Goal: Task Accomplishment & Management: Use online tool/utility

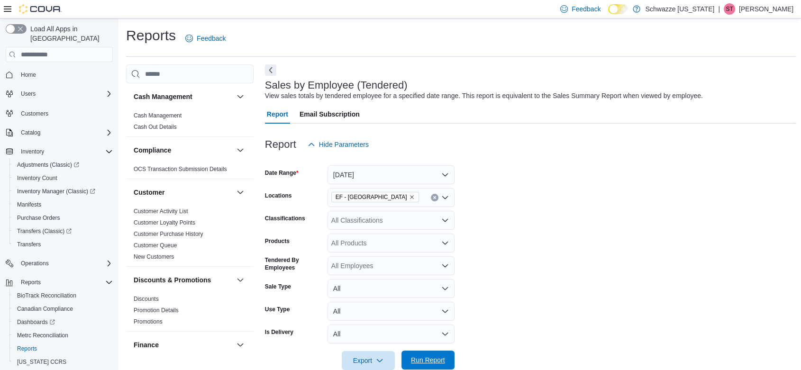
click at [435, 364] on span "Run Report" at bounding box center [428, 360] width 34 height 9
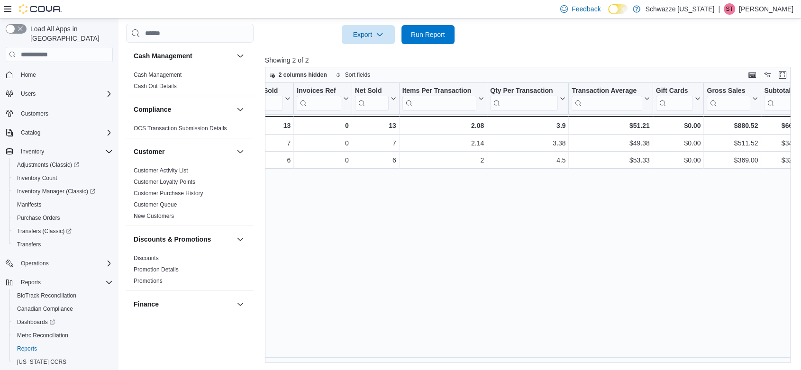
scroll to position [0, 121]
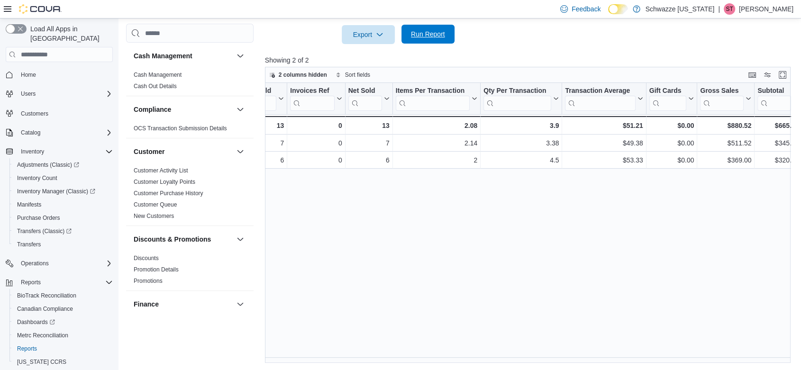
click at [432, 30] on span "Run Report" at bounding box center [428, 33] width 34 height 9
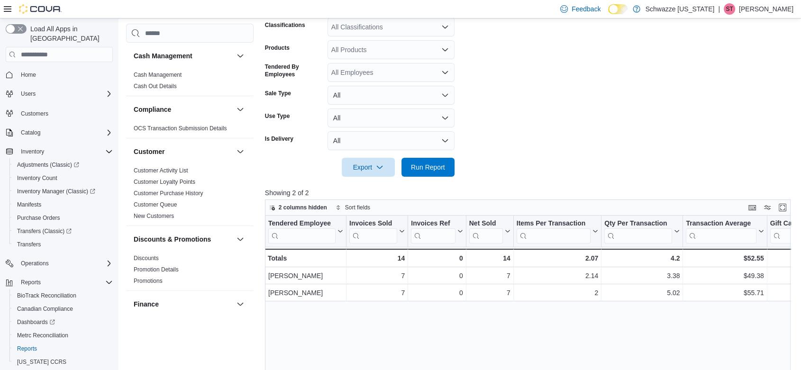
scroll to position [116, 0]
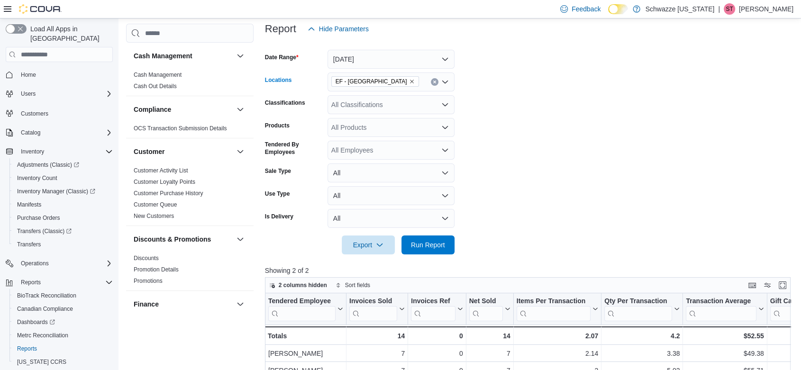
click at [369, 79] on span "EF - [GEOGRAPHIC_DATA]" at bounding box center [375, 81] width 79 height 9
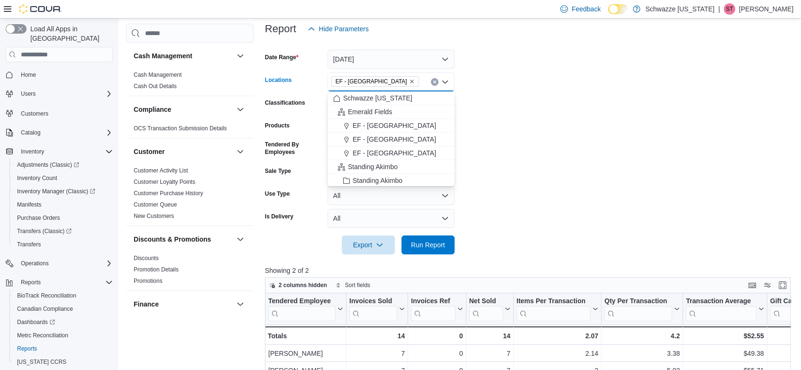
click at [409, 81] on icon "Remove EF - Glendale from selection in this group" at bounding box center [412, 82] width 6 height 6
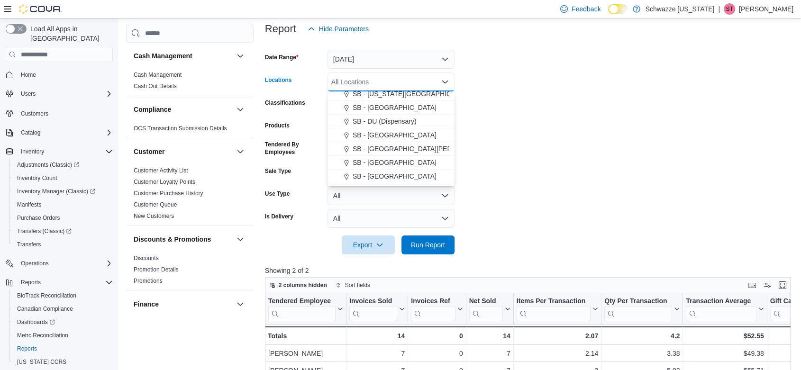
scroll to position [263, 0]
click at [394, 127] on div "SB - [GEOGRAPHIC_DATA]" at bounding box center [391, 123] width 116 height 9
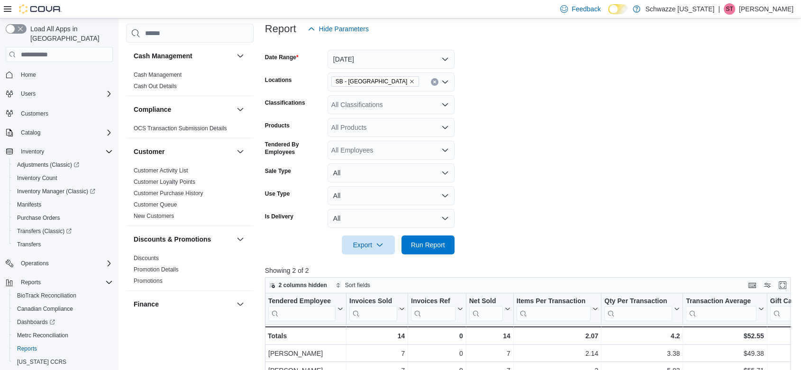
click at [575, 136] on form "Date Range [DATE] Locations SB - [GEOGRAPHIC_DATA] Classifications All Classifi…" at bounding box center [530, 146] width 531 height 216
click at [422, 246] on span "Run Report" at bounding box center [428, 244] width 34 height 9
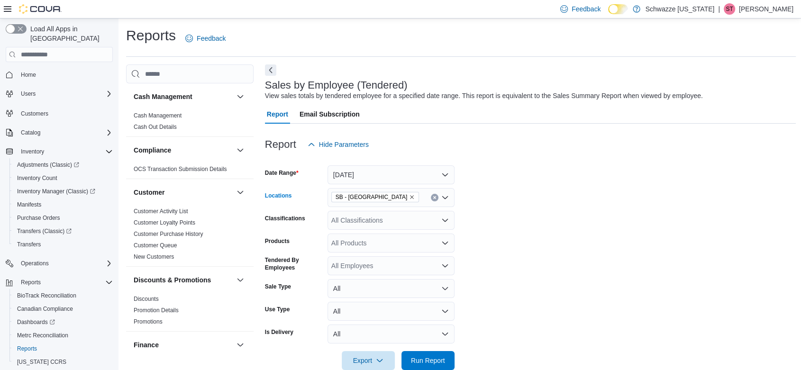
click at [409, 195] on icon "Remove SB - Glendale from selection in this group" at bounding box center [412, 197] width 6 height 6
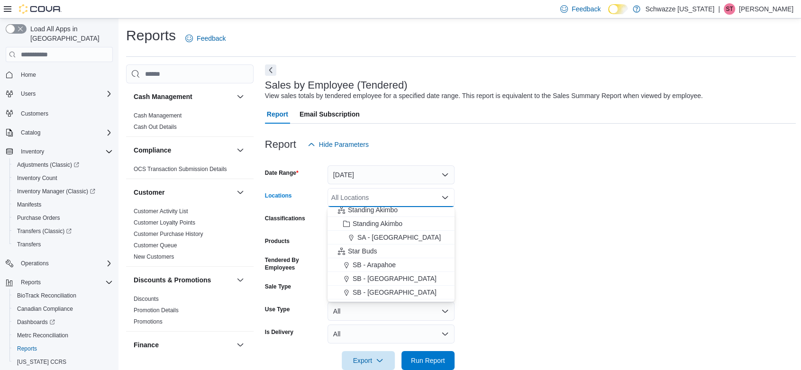
scroll to position [105, 0]
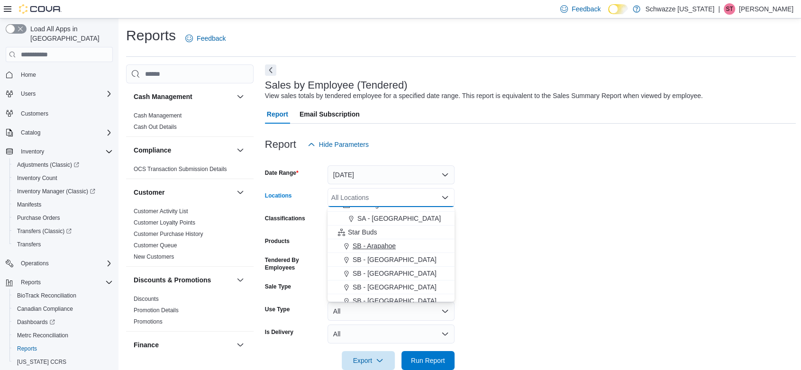
click at [383, 240] on button "SB - Arapahoe" at bounding box center [391, 246] width 127 height 14
click at [564, 238] on form "Date Range [DATE] Locations SB - [GEOGRAPHIC_DATA] Combo box. Selected. SB - [G…" at bounding box center [530, 262] width 531 height 216
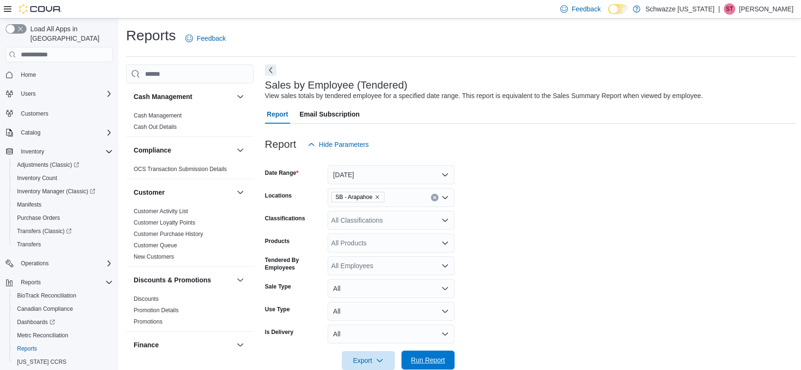
click at [435, 362] on span "Run Report" at bounding box center [428, 360] width 34 height 9
click at [379, 196] on icon "Remove SB - Arapahoe from selection in this group" at bounding box center [378, 197] width 6 height 6
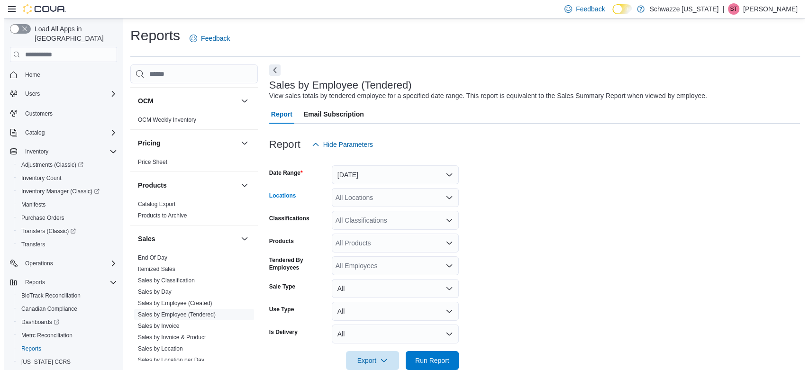
scroll to position [579, 0]
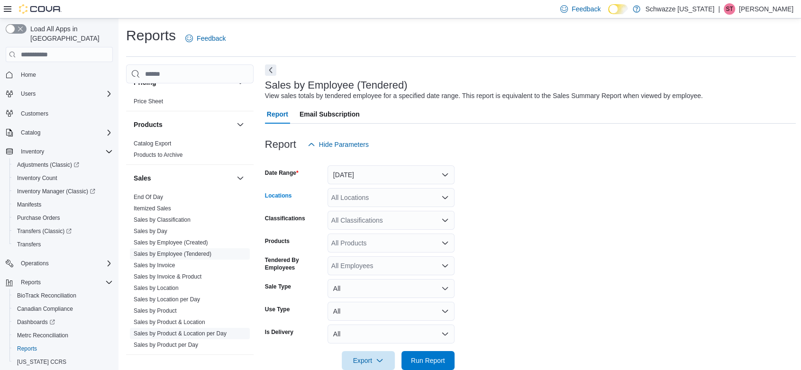
click at [197, 332] on link "Sales by Product & Location per Day" at bounding box center [180, 333] width 93 height 7
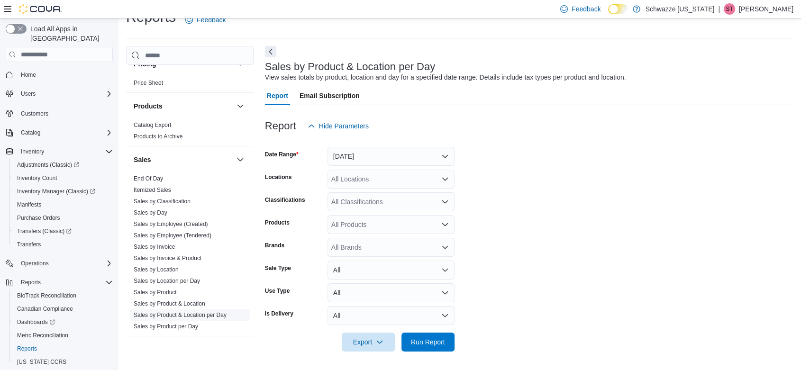
scroll to position [19, 0]
click at [386, 155] on button "[DATE]" at bounding box center [391, 155] width 127 height 19
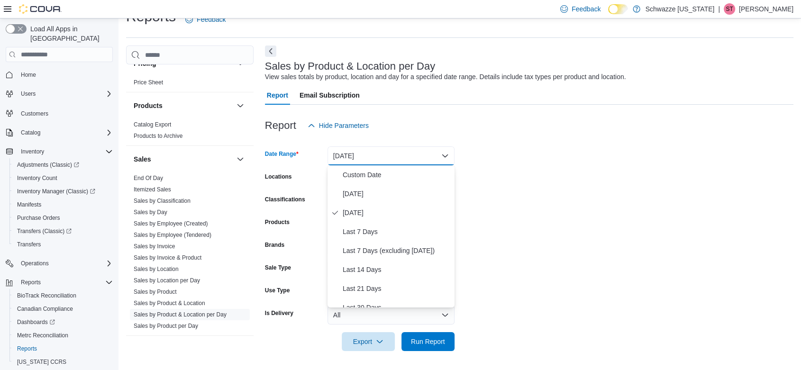
click at [568, 154] on form "Date Range [DATE] Locations All Locations Classifications All Classifications P…" at bounding box center [529, 243] width 529 height 216
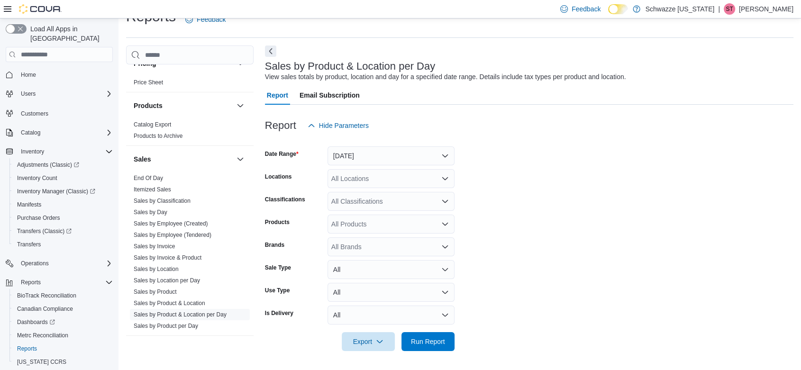
click at [390, 174] on div "All Locations" at bounding box center [391, 178] width 127 height 19
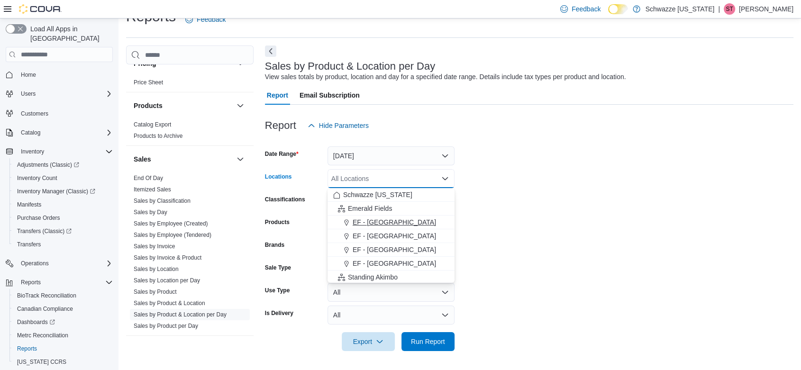
click at [384, 220] on span "EF - [GEOGRAPHIC_DATA]" at bounding box center [394, 222] width 83 height 9
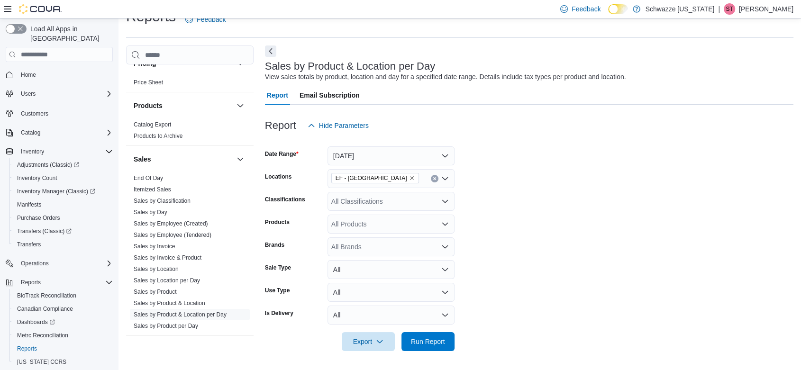
click at [618, 202] on form "Date Range [DATE] Locations EF - [GEOGRAPHIC_DATA] Classifications All Classifi…" at bounding box center [529, 243] width 529 height 216
click at [433, 343] on span "Run Report" at bounding box center [428, 341] width 34 height 9
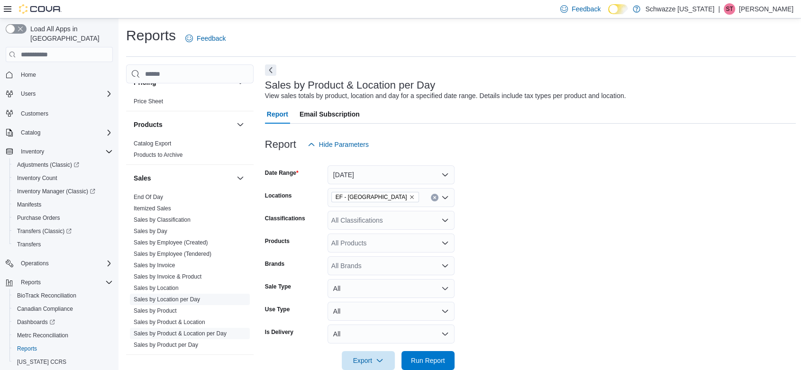
click at [175, 297] on link "Sales by Location per Day" at bounding box center [167, 299] width 66 height 7
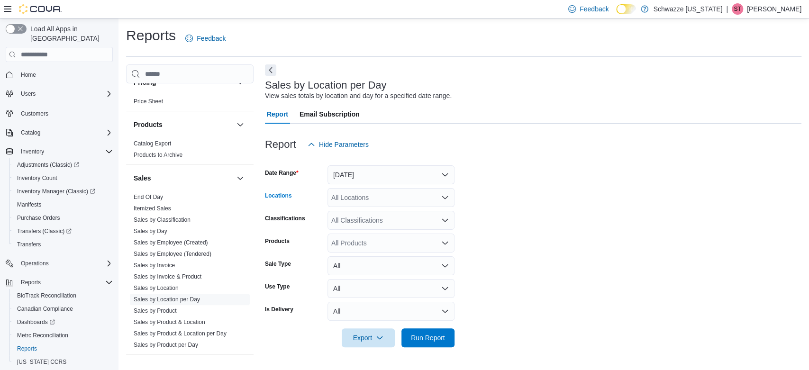
click at [360, 201] on div "All Locations" at bounding box center [391, 197] width 127 height 19
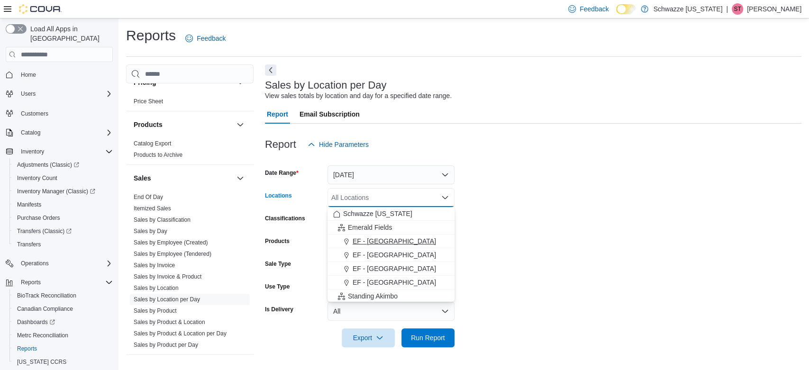
click at [387, 245] on span "EF - [GEOGRAPHIC_DATA]" at bounding box center [394, 241] width 83 height 9
click at [512, 242] on form "Date Range [DATE] Locations [GEOGRAPHIC_DATA] - [GEOGRAPHIC_DATA] Combo box. Se…" at bounding box center [533, 250] width 537 height 193
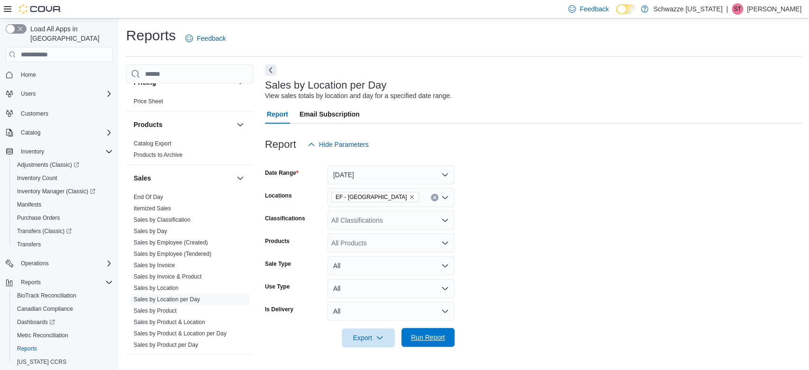
click at [441, 338] on span "Run Report" at bounding box center [428, 337] width 34 height 9
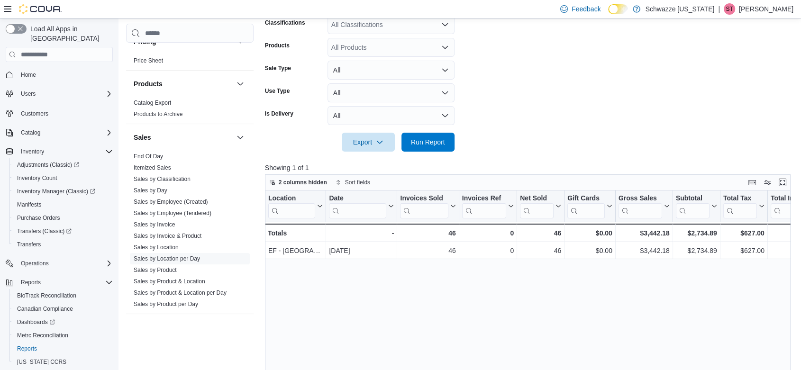
scroll to position [303, 0]
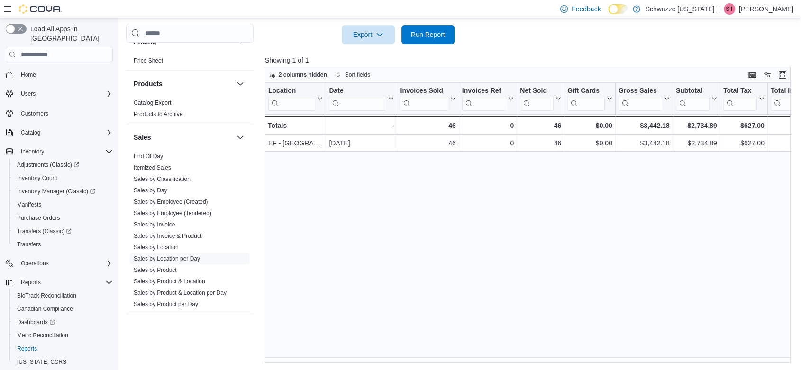
drag, startPoint x: 367, startPoint y: 357, endPoint x: 376, endPoint y: 357, distance: 9.0
click at [376, 357] on div "Location Click to view column header actions Date Click to view column header a…" at bounding box center [530, 223] width 531 height 280
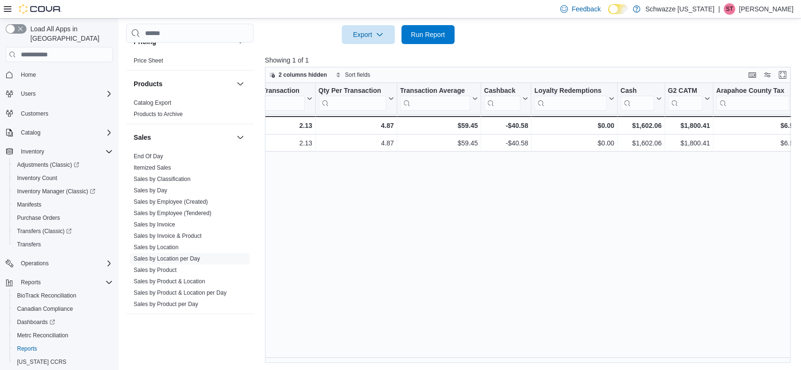
scroll to position [0, 1010]
